Goal: Transaction & Acquisition: Purchase product/service

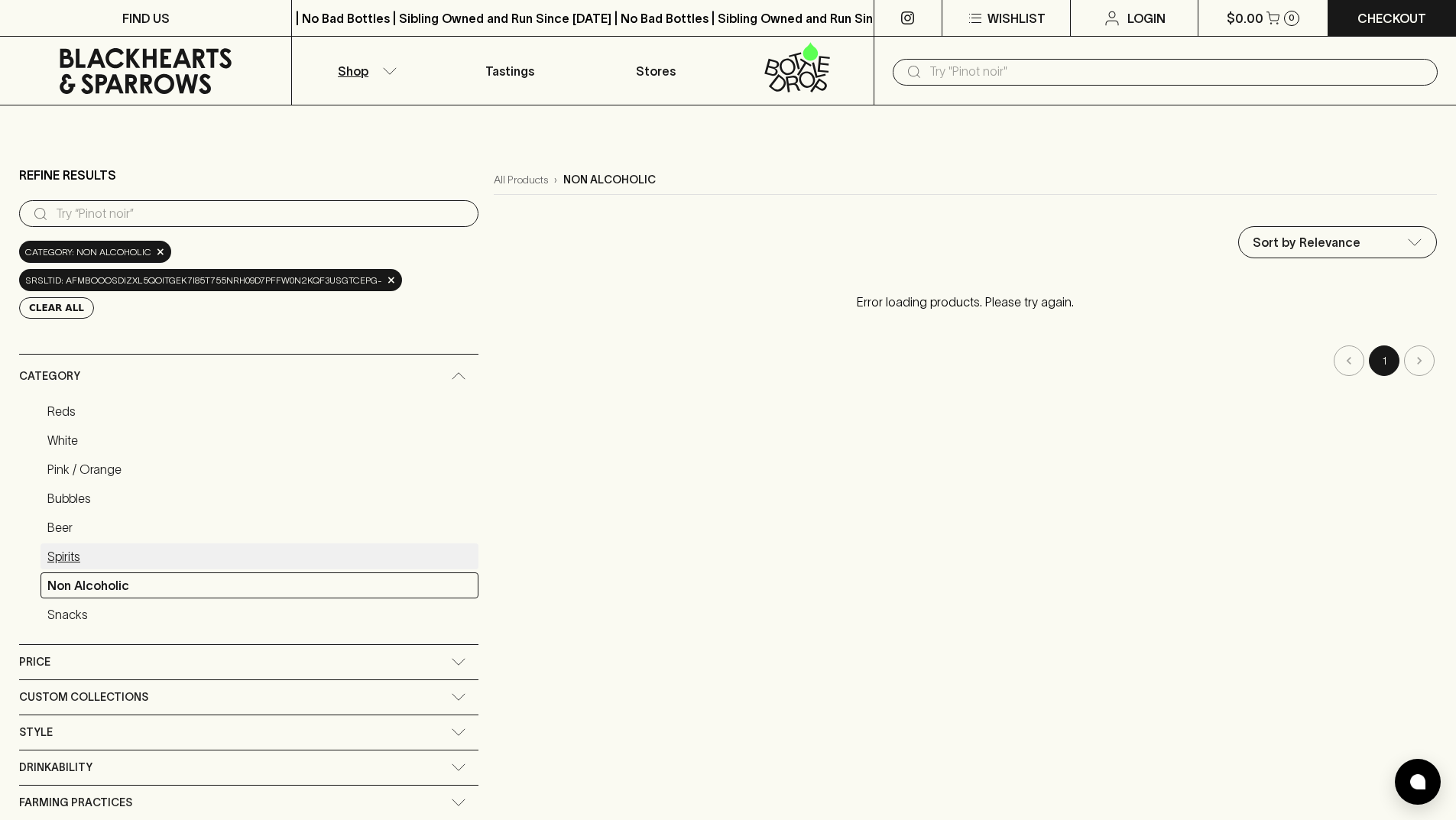
click at [78, 543] on link "Spirits" at bounding box center [259, 556] width 438 height 26
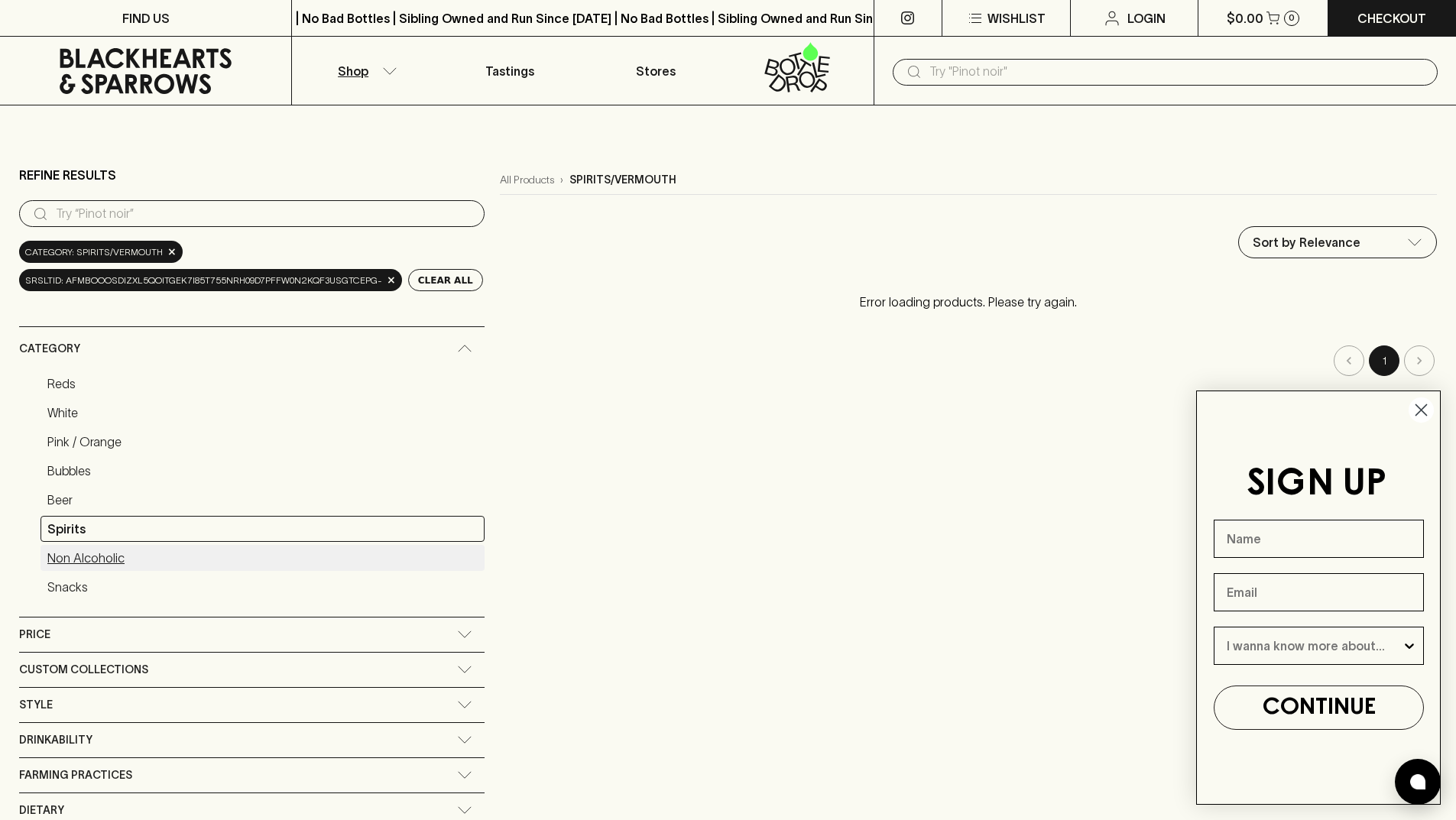
click at [88, 555] on link "Non Alcoholic" at bounding box center [263, 557] width 444 height 26
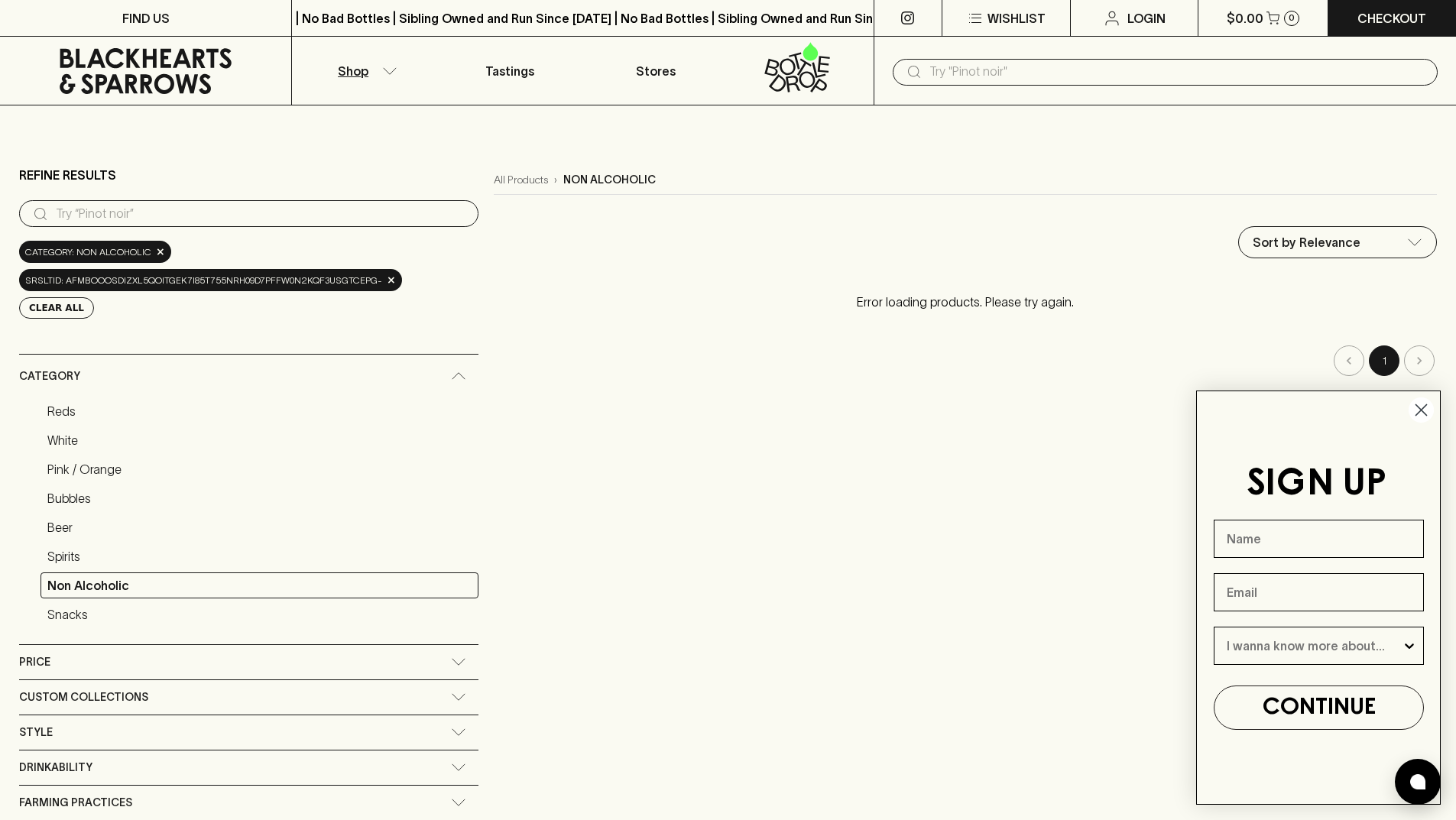
click at [1419, 400] on circle "Close dialog" at bounding box center [1421, 409] width 25 height 25
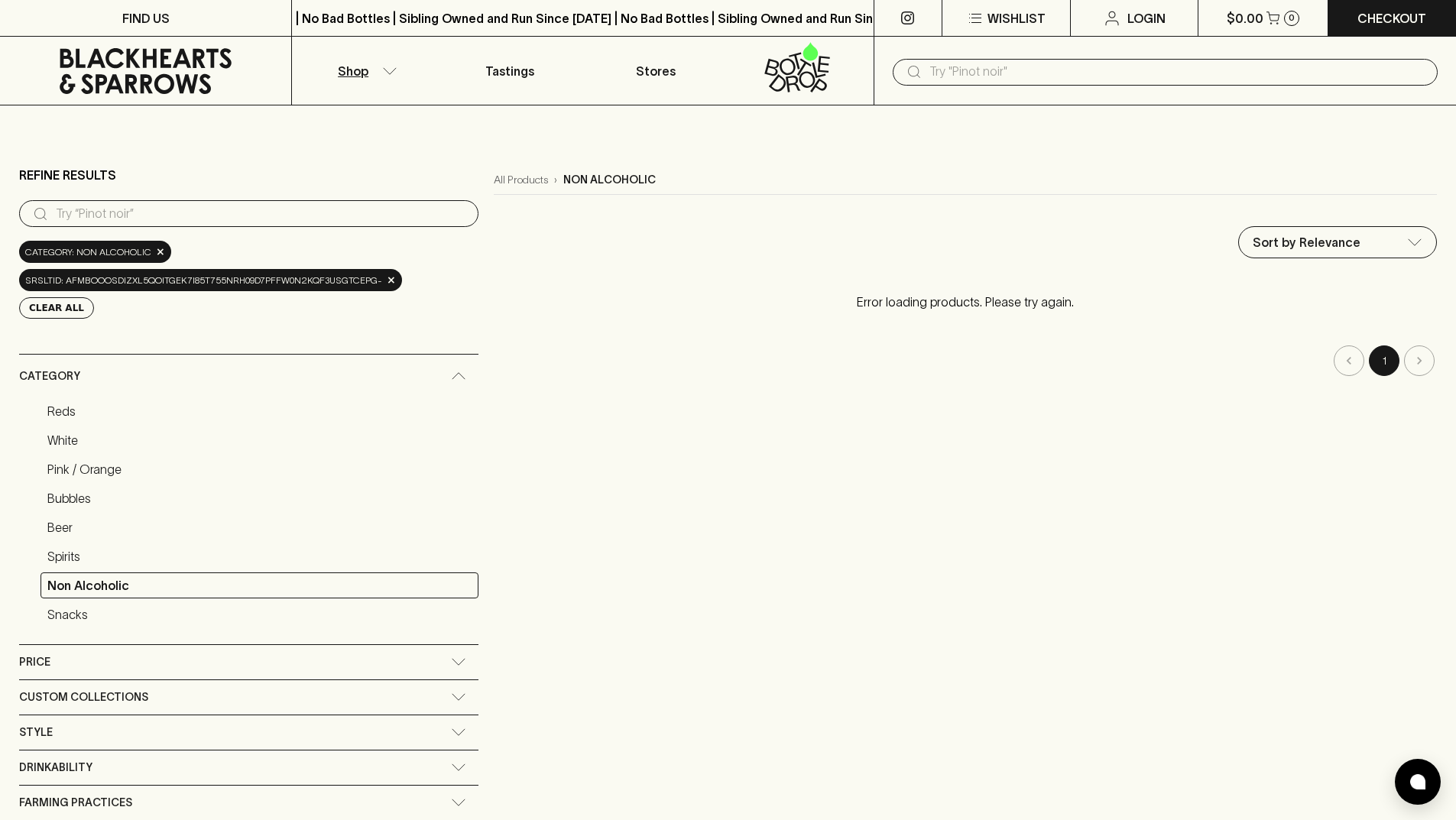
click at [118, 86] on icon at bounding box center [146, 70] width 172 height 46
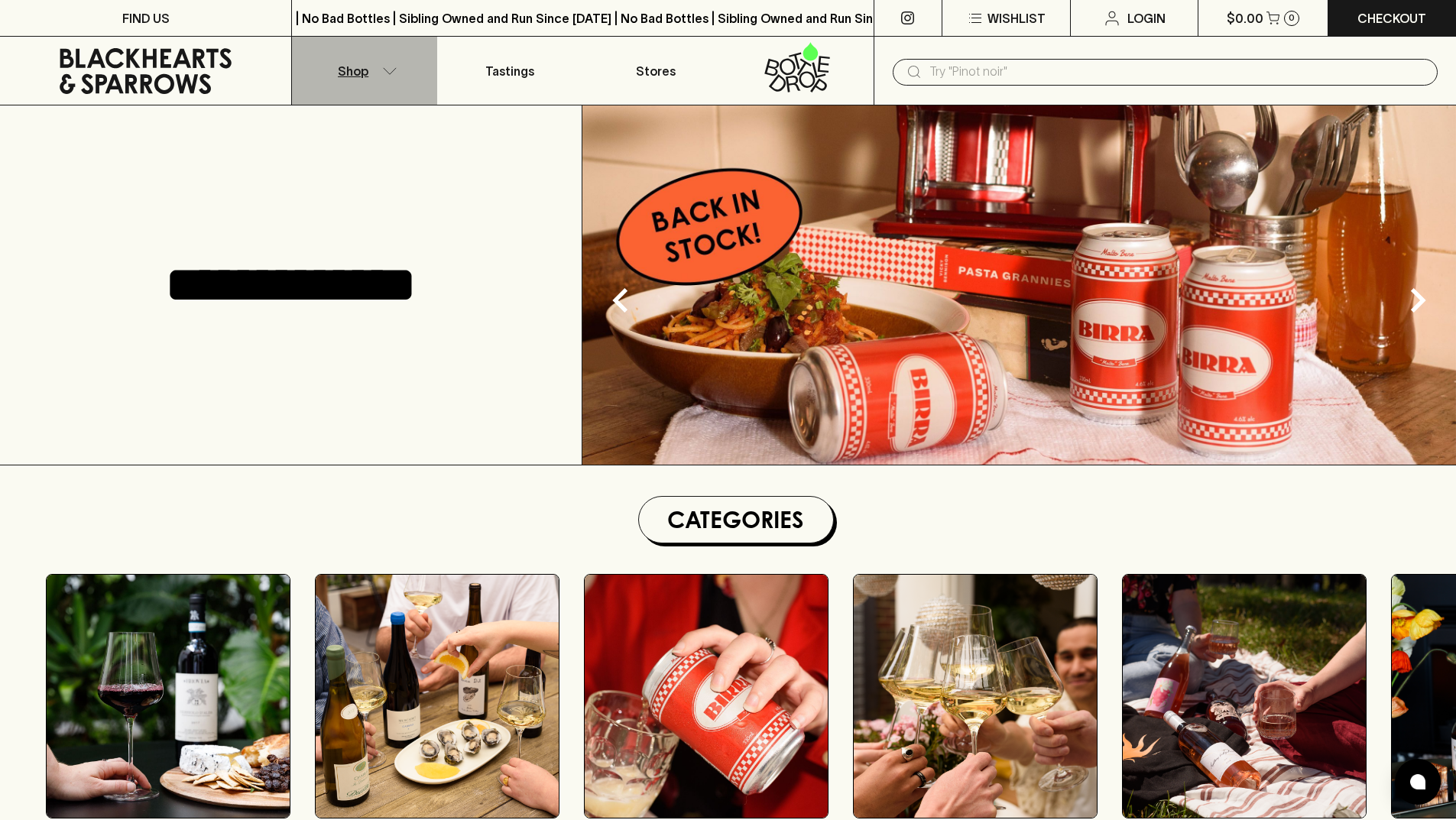
click at [396, 70] on icon "button" at bounding box center [389, 70] width 15 height 7
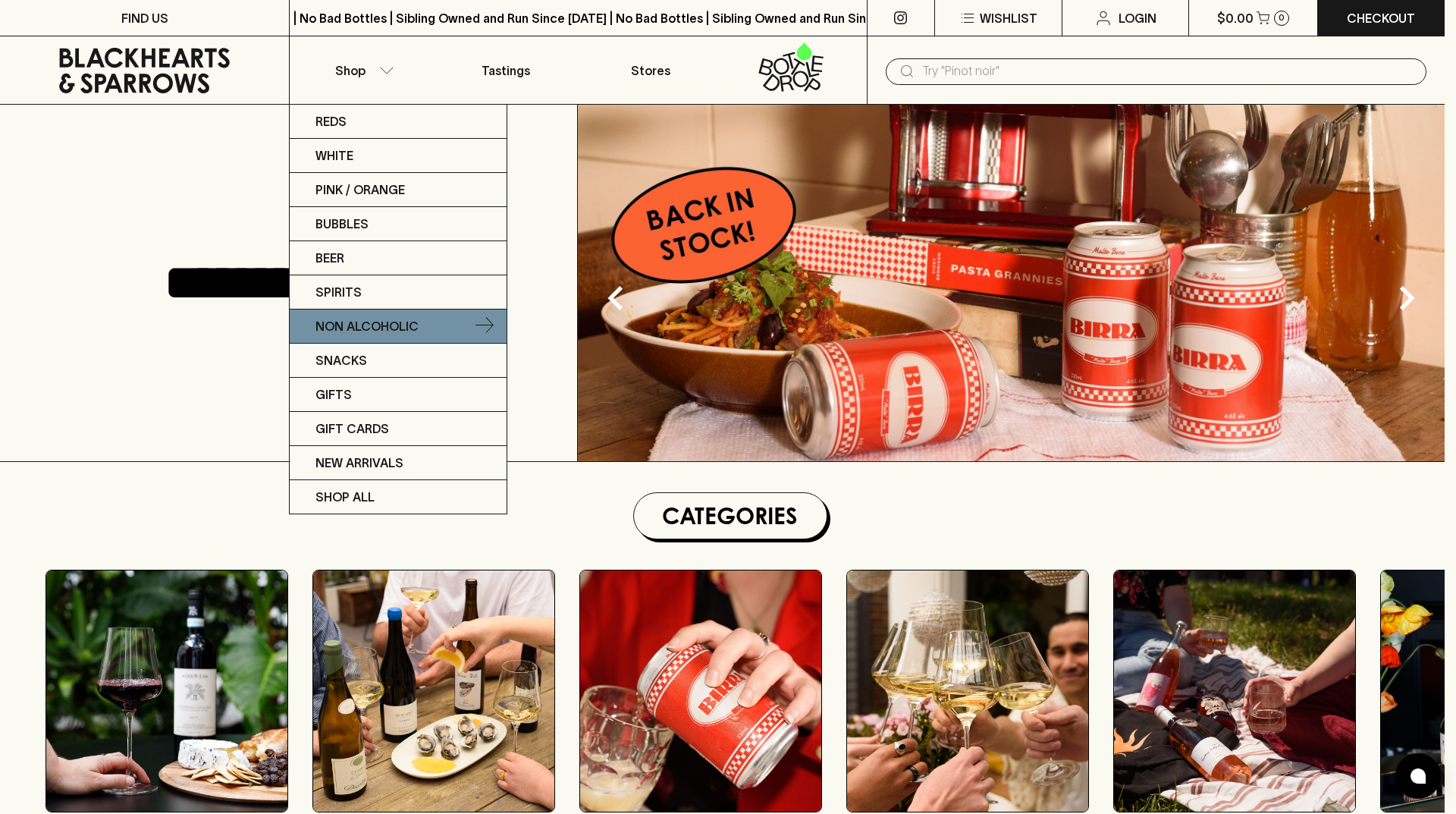
click at [404, 331] on p "Non Alcoholic" at bounding box center [367, 326] width 103 height 18
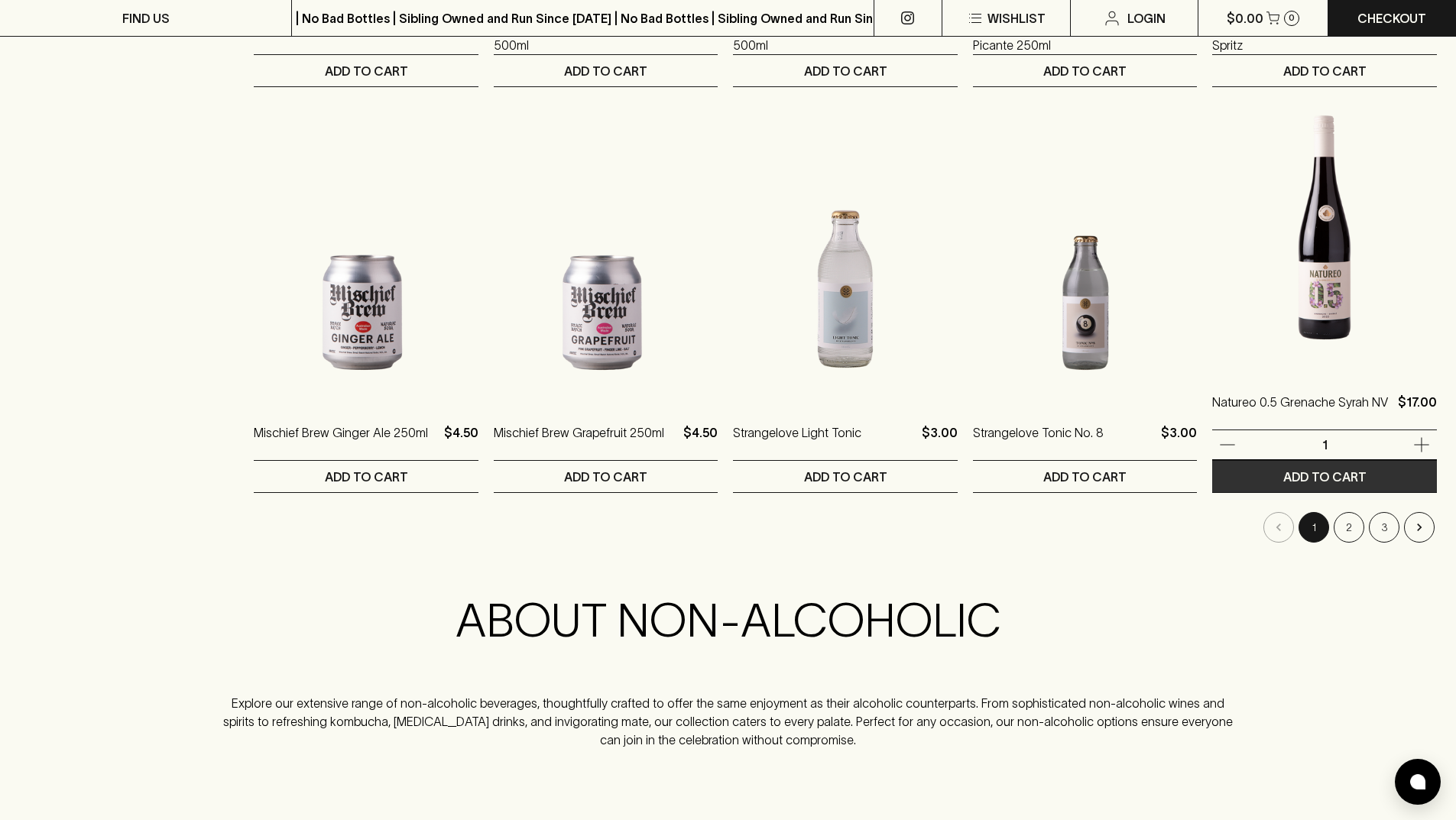
scroll to position [1427, 0]
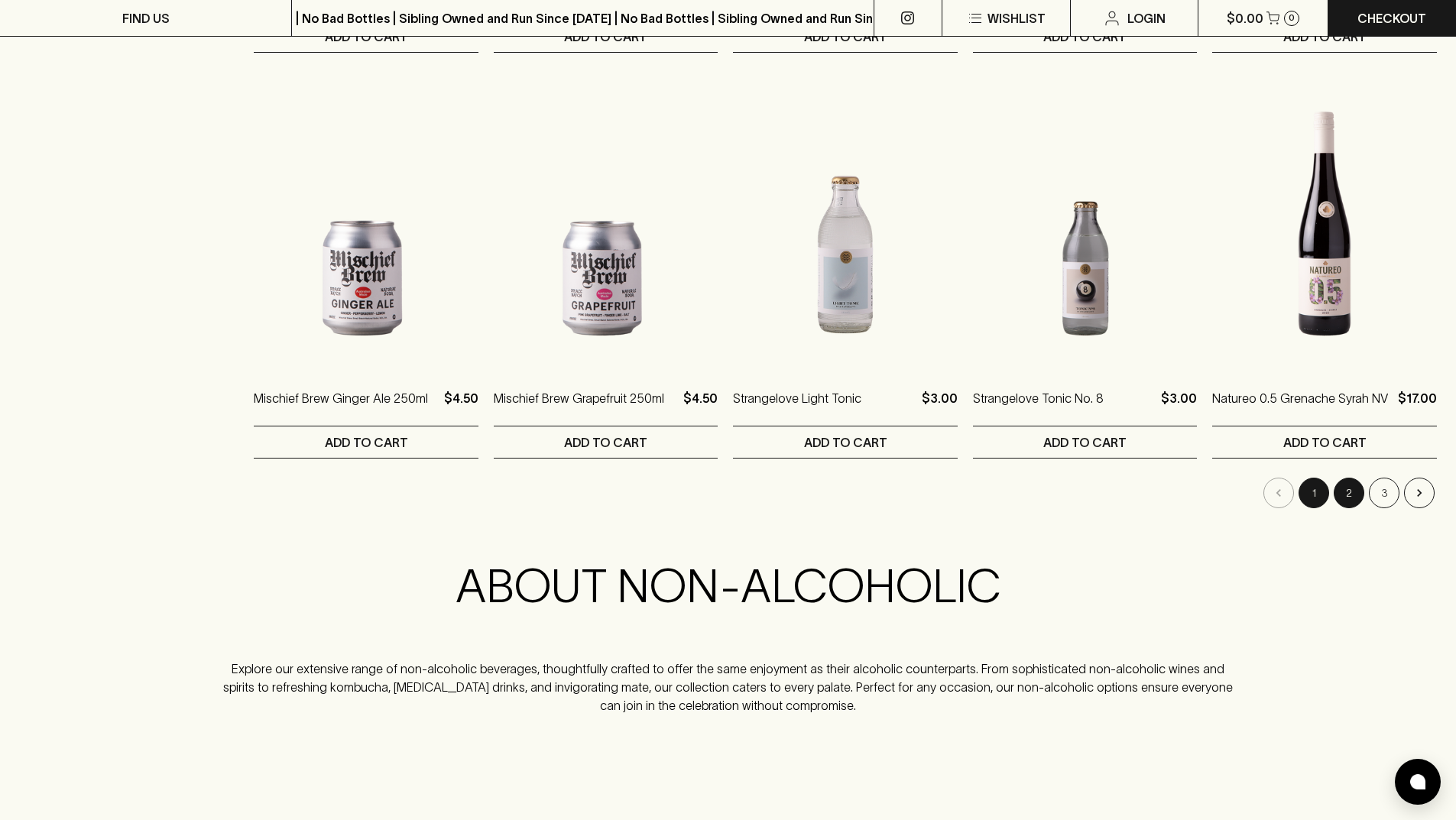
click at [1357, 494] on button "2" at bounding box center [1350, 493] width 31 height 31
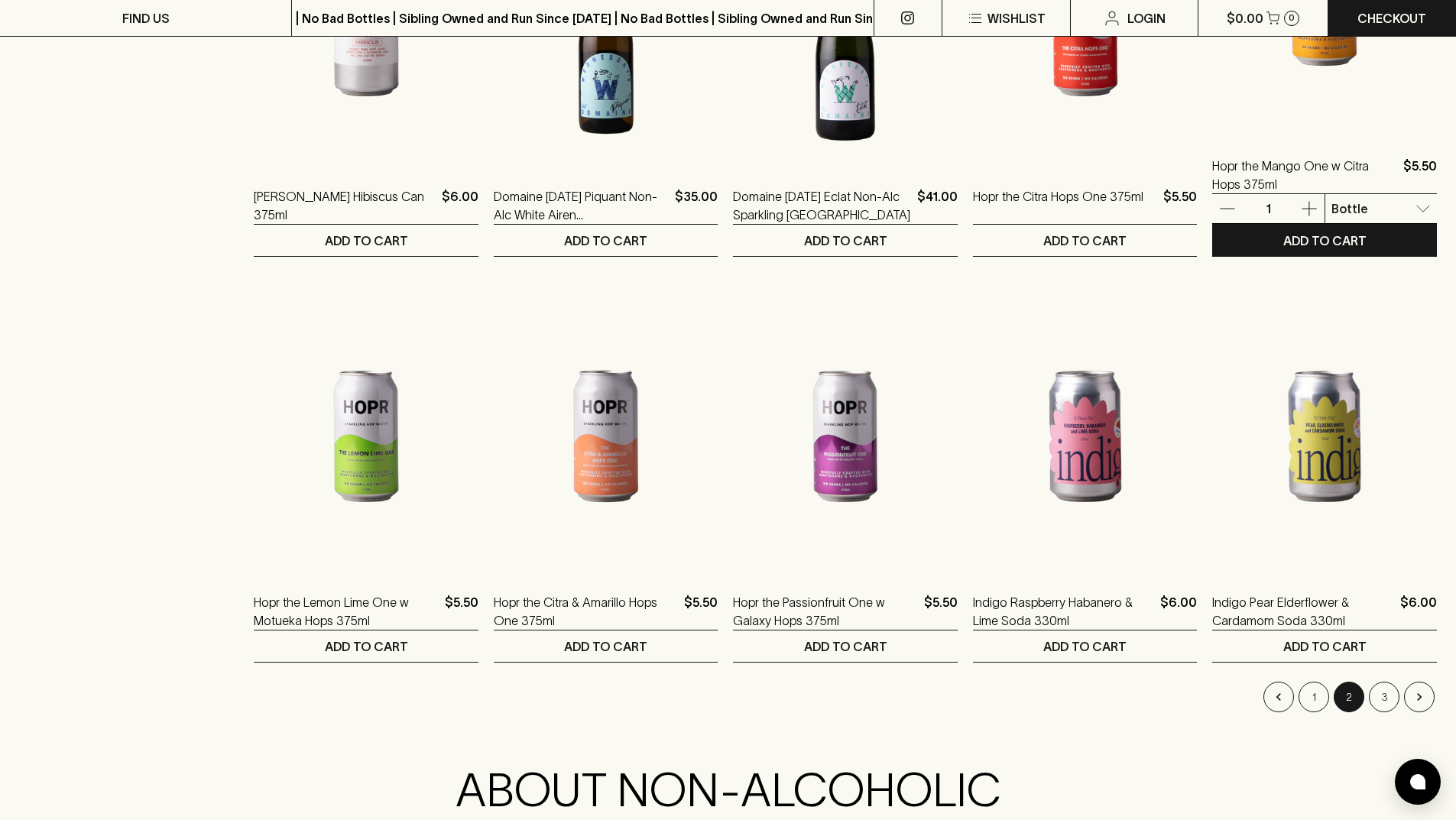
scroll to position [1732, 0]
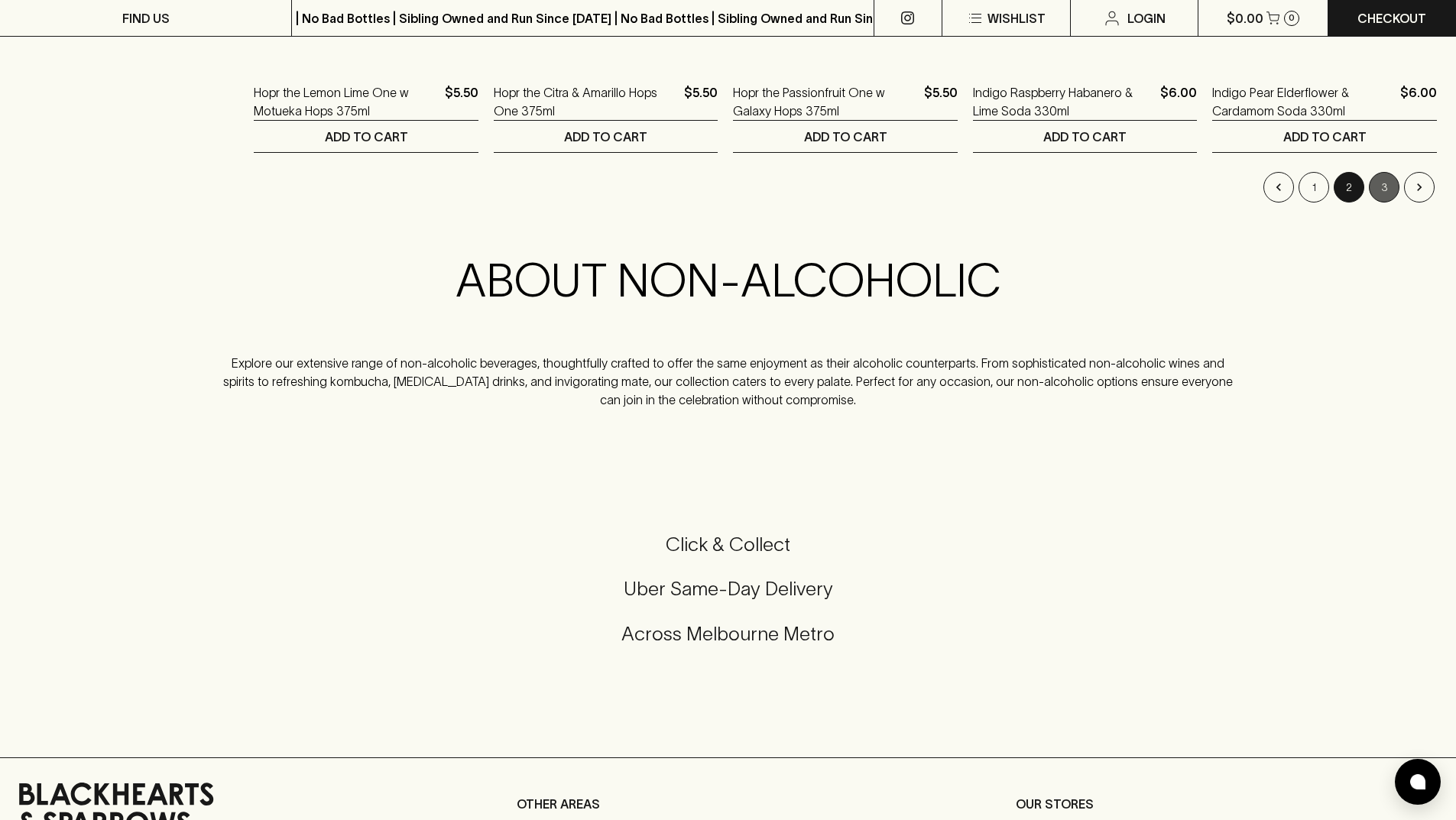
click at [1379, 197] on button "3" at bounding box center [1385, 187] width 31 height 31
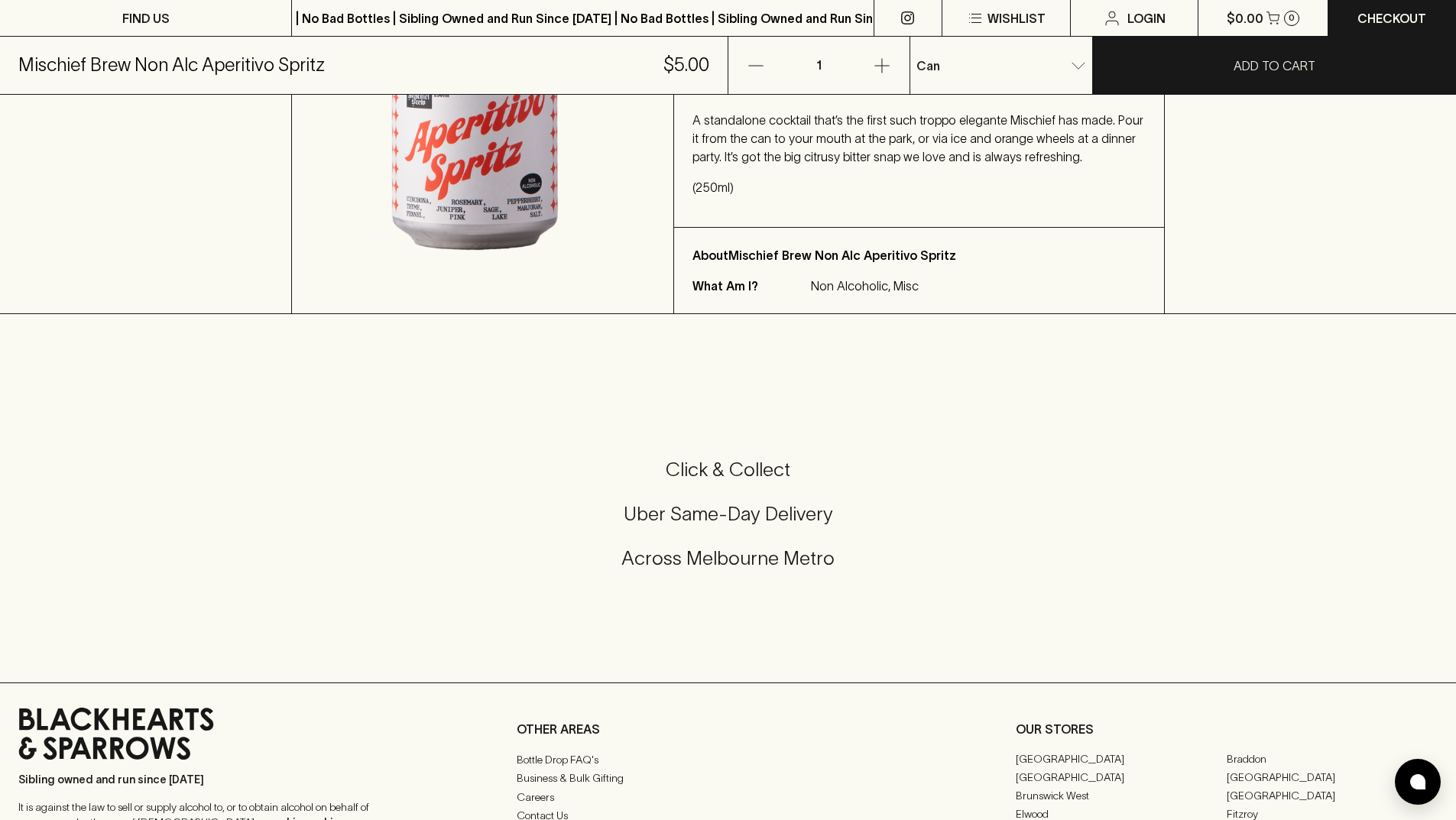
scroll to position [408, 0]
